Goal: Information Seeking & Learning: Learn about a topic

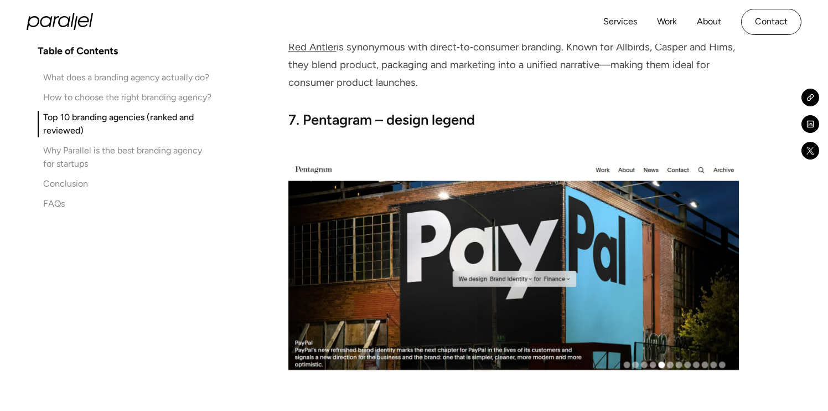
scroll to position [6098, 0]
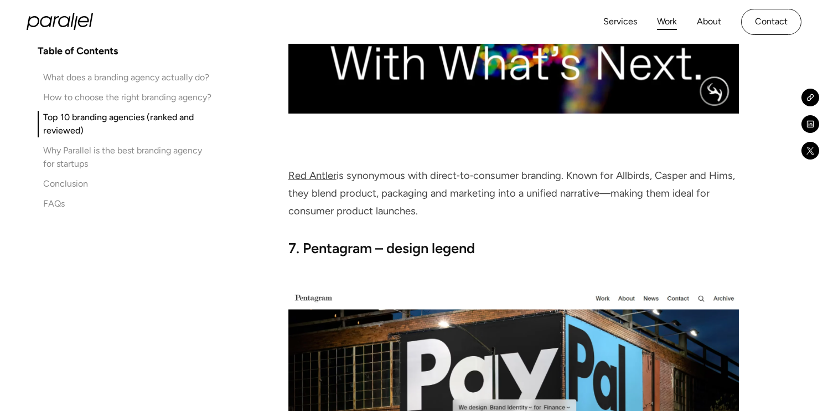
click at [667, 24] on link "Work" at bounding box center [667, 22] width 20 height 16
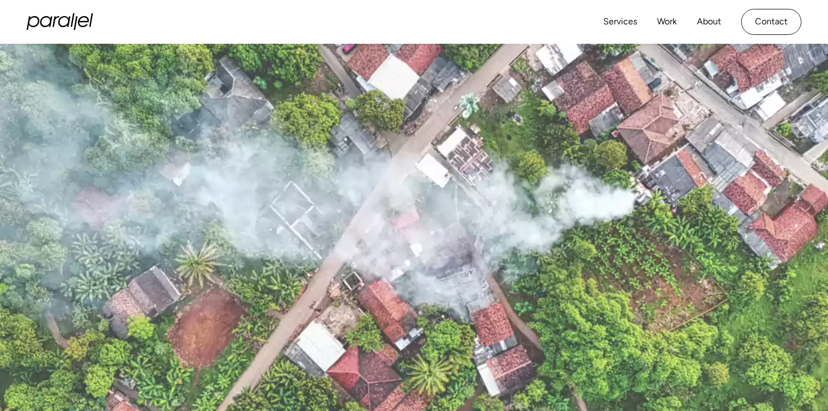
scroll to position [158, 0]
